Goal: Task Accomplishment & Management: Manage account settings

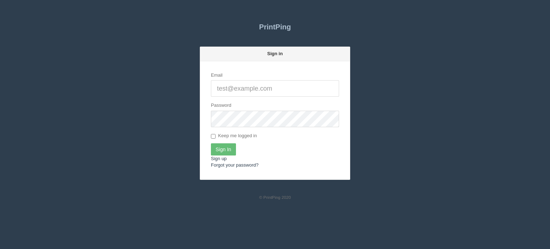
type input "[EMAIL_ADDRESS][DOMAIN_NAME]"
click at [223, 151] on input "Sign In" at bounding box center [223, 149] width 25 height 12
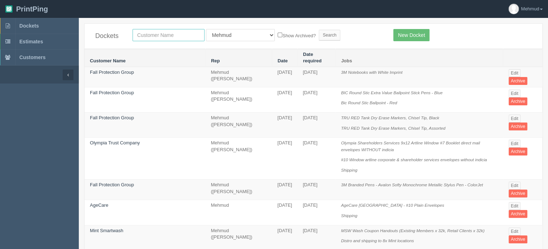
click at [159, 38] on input "text" at bounding box center [169, 35] width 72 height 12
type input "mj sales"
click at [319, 33] on input "Search" at bounding box center [329, 35] width 21 height 11
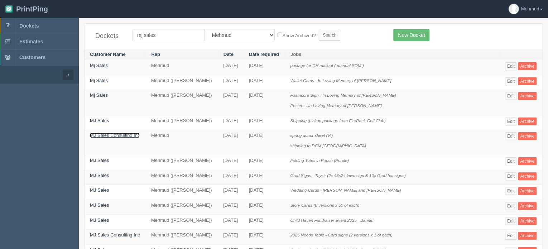
click at [125, 134] on link "MJ Sales Consulting Inc" at bounding box center [115, 135] width 50 height 5
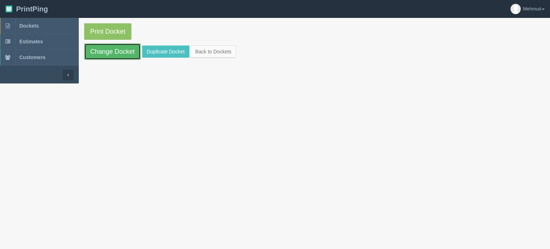
click at [121, 52] on link "Change Docket" at bounding box center [112, 51] width 57 height 16
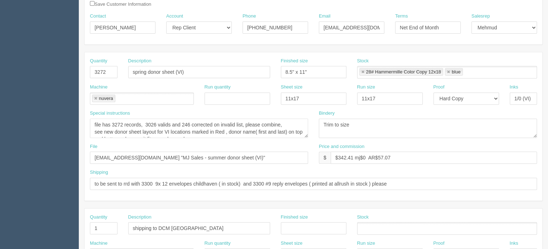
scroll to position [107, 0]
drag, startPoint x: 110, startPoint y: 70, endPoint x: 78, endPoint y: 71, distance: 31.5
click at [78, 71] on section "Dockets Estimates Customers" at bounding box center [274, 226] width 548 height 632
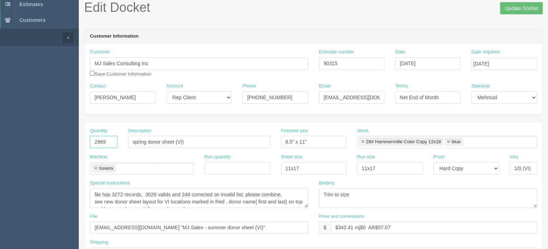
scroll to position [36, 0]
type input "2969"
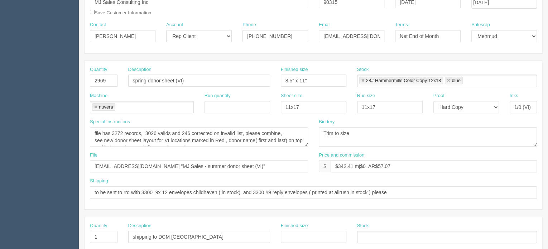
scroll to position [107, 0]
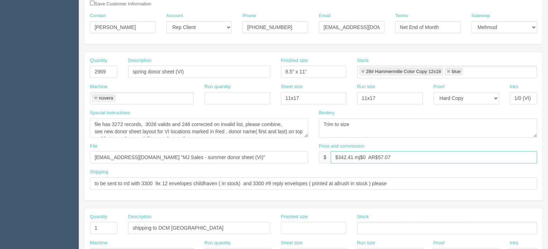
drag, startPoint x: 352, startPoint y: 153, endPoint x: 337, endPoint y: 157, distance: 15.4
click at [337, 157] on input "$342.41 mj$0 AR$57.07" at bounding box center [434, 157] width 206 height 12
drag, startPoint x: 378, startPoint y: 154, endPoint x: 397, endPoint y: 155, distance: 18.7
click at [397, 155] on input "$339.81 mj$0 AR$57.07" at bounding box center [434, 157] width 206 height 12
click at [396, 157] on input "$339.81 mj$0 AR$0" at bounding box center [434, 157] width 206 height 12
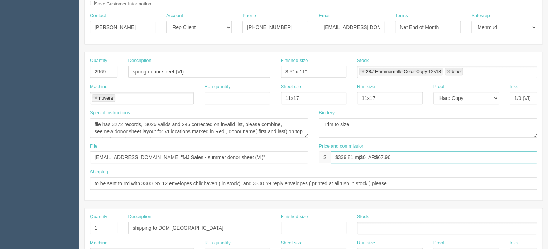
drag, startPoint x: 354, startPoint y: 155, endPoint x: 336, endPoint y: 157, distance: 17.7
click at [336, 157] on input "$339.81 mj$0 AR$67.96" at bounding box center [434, 157] width 206 height 12
drag, startPoint x: 400, startPoint y: 157, endPoint x: 378, endPoint y: 156, distance: 21.9
click at [378, 156] on input "$318.06 mj$0 AR$67.96" at bounding box center [434, 157] width 206 height 12
drag, startPoint x: 353, startPoint y: 155, endPoint x: 340, endPoint y: 157, distance: 14.1
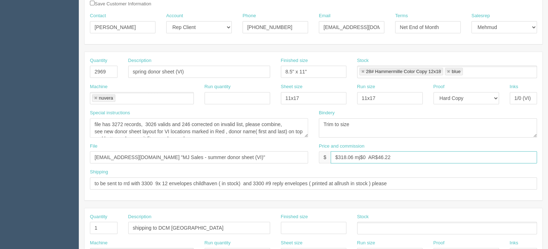
click at [340, 157] on input "$318.06 mj$0 AR$46.22" at bounding box center [434, 157] width 206 height 12
drag, startPoint x: 378, startPoint y: 153, endPoint x: 414, endPoint y: 161, distance: 36.7
click at [414, 161] on input "$326.21 mj$0 AR$46.22" at bounding box center [434, 157] width 206 height 12
type input "$326.21 mj$0 AR$54.37"
drag, startPoint x: 122, startPoint y: 122, endPoint x: 111, endPoint y: 124, distance: 11.3
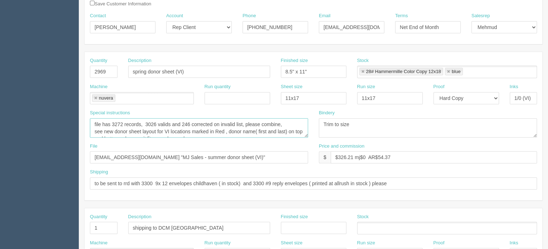
click at [111, 124] on textarea "file has 3272 records, 3026 valids and 246 corrected on invalid list, please co…" at bounding box center [199, 127] width 218 height 19
drag, startPoint x: 158, startPoint y: 123, endPoint x: 145, endPoint y: 121, distance: 13.0
click at [145, 121] on textarea "file has 3272 records, 3026 valids and 246 corrected on invalid list, please co…" at bounding box center [199, 127] width 218 height 19
click at [161, 127] on textarea "file has 3272 records, 3026 valids and 246 corrected on invalid list, please co…" at bounding box center [199, 127] width 218 height 19
drag, startPoint x: 156, startPoint y: 123, endPoint x: 144, endPoint y: 122, distance: 11.9
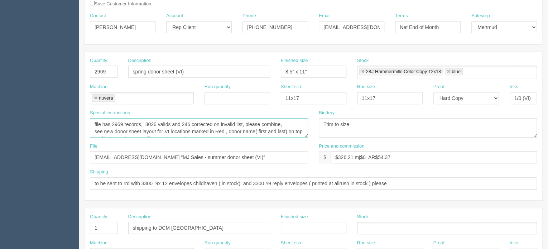
click at [144, 122] on textarea "file has 3272 records, 3026 valids and 246 corrected on invalid list, please co…" at bounding box center [199, 127] width 218 height 19
click at [188, 121] on textarea "file has 3272 records, 3026 valids and 246 corrected on invalid list, please co…" at bounding box center [199, 127] width 218 height 19
type textarea "file has 2969 records, 2756 valids and 213 corrected on invalid list, please co…"
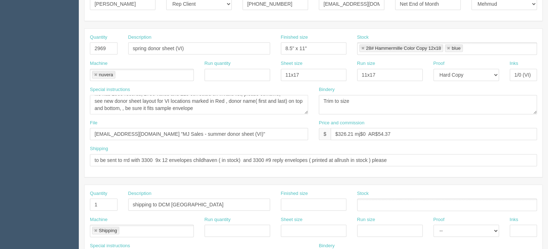
scroll to position [143, 0]
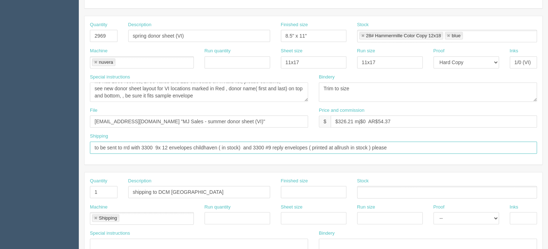
click at [148, 144] on input "to be sent to rrd with 3300 9x 12 envelopes childhaven ( in stock) and 3300 #9 …" at bounding box center [313, 147] width 447 height 12
click at [258, 144] on input "to be sent to rrd with 3000 9x 12 envelopes childhaven ( in stock) and 3300 #9 …" at bounding box center [313, 147] width 447 height 12
drag, startPoint x: 350, startPoint y: 145, endPoint x: 308, endPoint y: 148, distance: 41.6
click at [308, 148] on input "to be sent to rrd with 3000 9x 12 envelopes childhaven ( in stock) and 3000 #9 …" at bounding box center [313, 147] width 447 height 12
click at [393, 146] on input "to be sent to rrd with 3000 9x 12 envelopes childhaven ( in stock) and 3000 #9 …" at bounding box center [313, 147] width 447 height 12
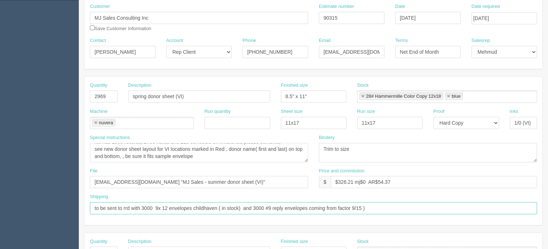
scroll to position [0, 0]
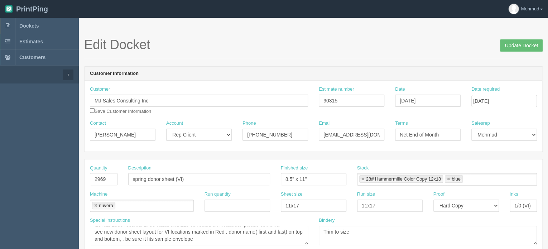
type input "to be sent to rrd with 3000 9x 12 envelopes childhaven ( in stock) and 3000 #9 …"
click at [436, 100] on input "June 20, 2025" at bounding box center [428, 101] width 66 height 12
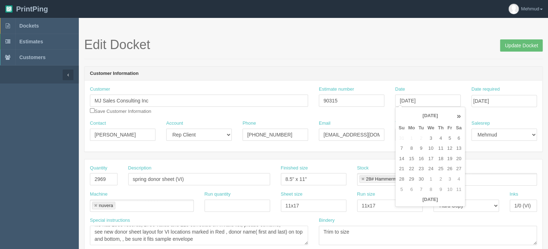
click at [413, 150] on td "8" at bounding box center [411, 148] width 10 height 10
type input "September 8, 2025"
click at [508, 99] on input "June 26, 2025" at bounding box center [504, 101] width 66 height 12
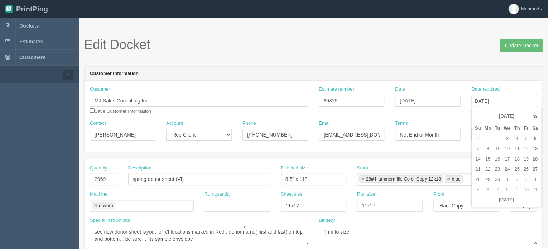
click at [496, 159] on td "16" at bounding box center [497, 159] width 9 height 10
type input "September 16, 2025"
click at [518, 45] on input "Update Docket" at bounding box center [521, 45] width 43 height 12
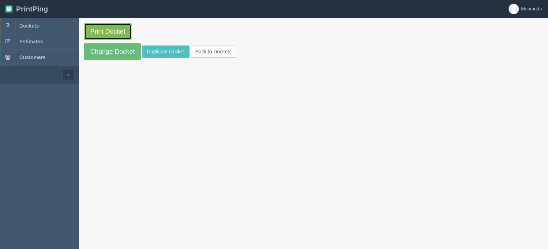
click at [108, 32] on link "Print Docket" at bounding box center [107, 31] width 47 height 16
click at [115, 48] on link "Change Docket" at bounding box center [112, 51] width 57 height 16
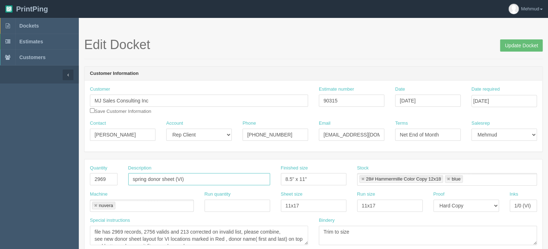
drag, startPoint x: 148, startPoint y: 177, endPoint x: 124, endPoint y: 176, distance: 24.0
click at [124, 176] on div "Description spring donor sheet (VI)" at bounding box center [199, 178] width 153 height 26
type input "september 2025 donor sheet (VI)"
click at [449, 179] on link at bounding box center [448, 179] width 4 height 5
type input "28# Hammermille Color Copy 12x18"
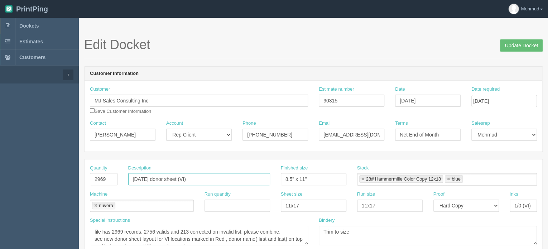
type input "september 2025 donor sheet (VI)"
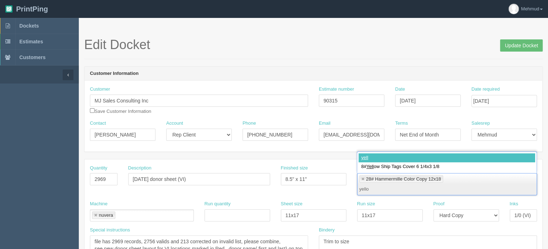
type input "yellow"
type input "28# Hammermille Color Copy 12x18,yellow"
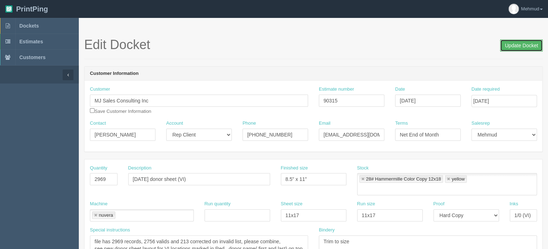
click at [515, 49] on input "Update Docket" at bounding box center [521, 45] width 43 height 12
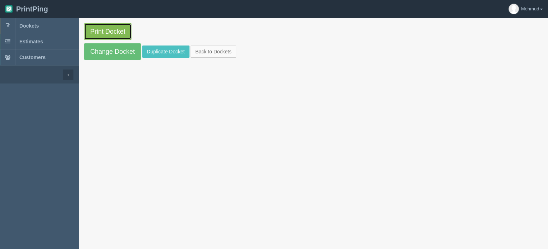
click at [116, 36] on link "Print Docket" at bounding box center [107, 31] width 47 height 16
